Goal: Task Accomplishment & Management: Manage account settings

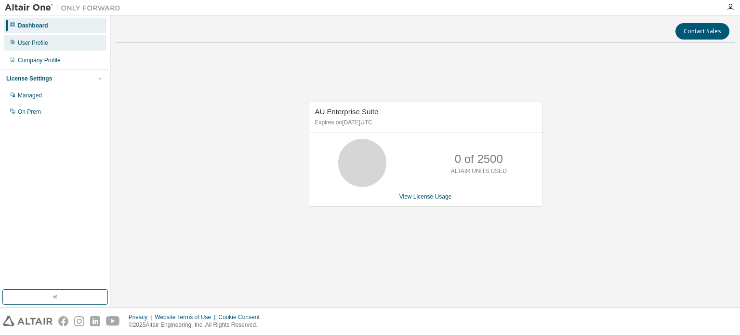
click at [18, 43] on div "User Profile" at bounding box center [33, 43] width 30 height 8
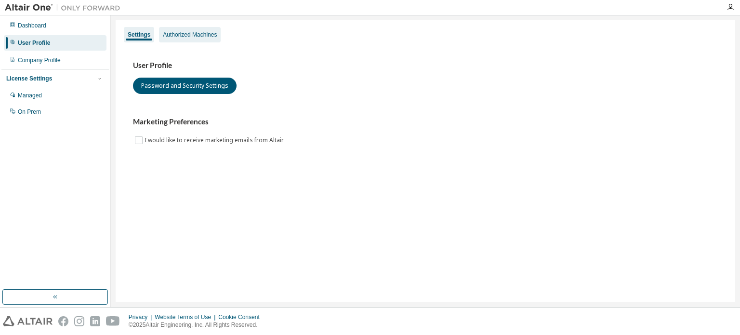
click at [193, 31] on div "Authorized Machines" at bounding box center [190, 35] width 54 height 8
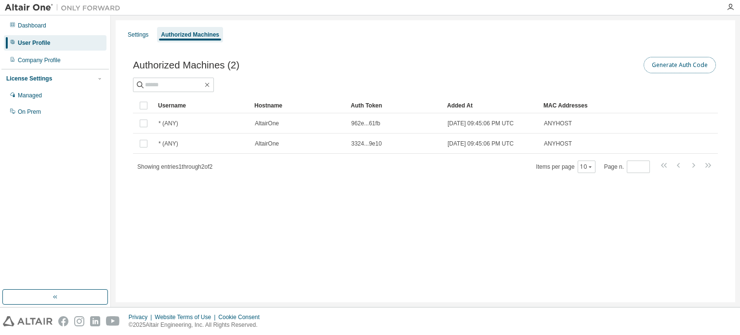
click at [662, 68] on button "Generate Auth Code" at bounding box center [680, 65] width 72 height 16
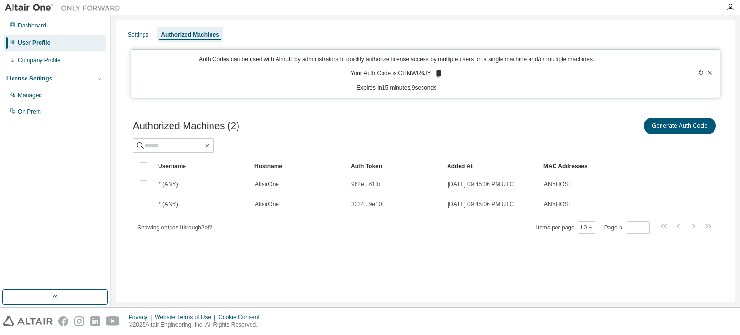
click at [435, 73] on icon at bounding box center [437, 73] width 5 height 7
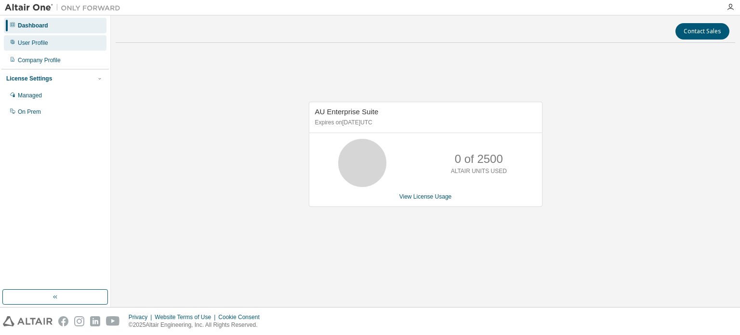
click at [40, 40] on div "User Profile" at bounding box center [33, 43] width 30 height 8
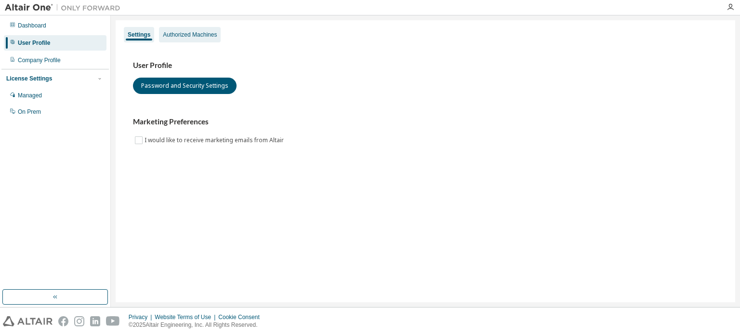
click at [198, 31] on div "Authorized Machines" at bounding box center [190, 35] width 54 height 8
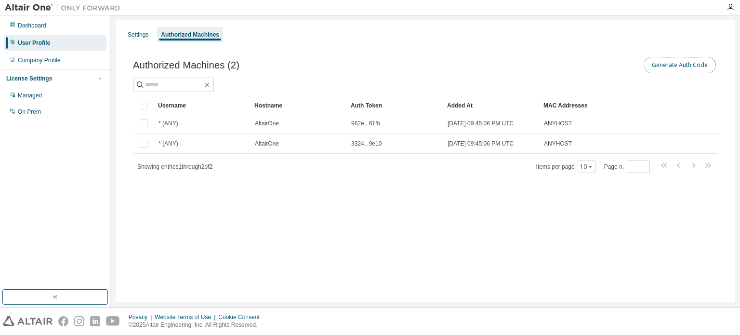
click at [675, 60] on button "Generate Auth Code" at bounding box center [680, 65] width 72 height 16
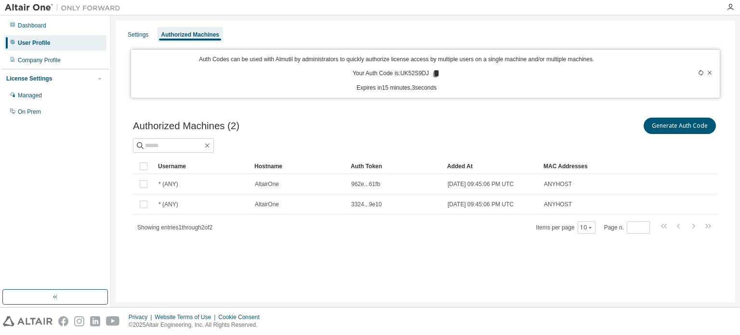
click at [435, 73] on icon at bounding box center [436, 73] width 5 height 7
